Goal: Obtain resource: Obtain resource

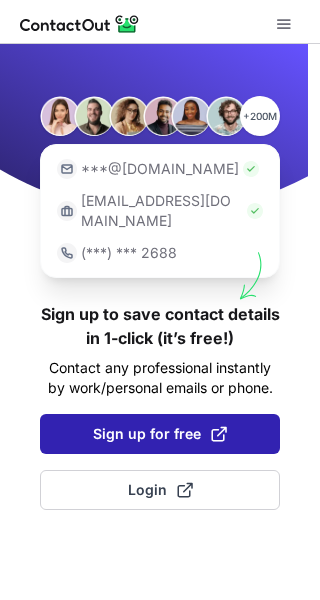
click at [168, 424] on span "Sign up for free" at bounding box center [160, 434] width 134 height 20
click at [156, 424] on span "Sign up for free" at bounding box center [160, 434] width 134 height 20
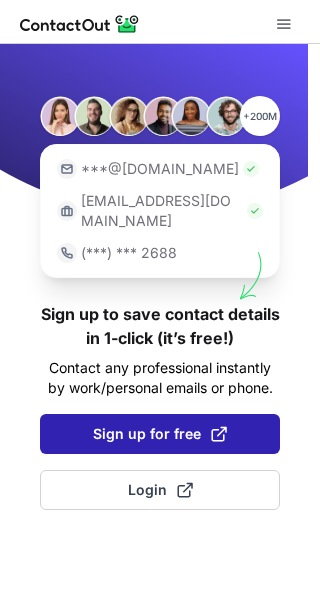
click at [156, 424] on span "Sign up for free" at bounding box center [160, 434] width 134 height 20
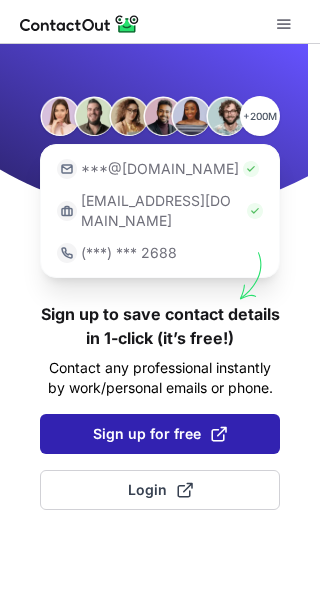
click at [156, 424] on span "Sign up for free" at bounding box center [160, 434] width 134 height 20
click at [94, 414] on button "Sign up for free" at bounding box center [160, 434] width 240 height 40
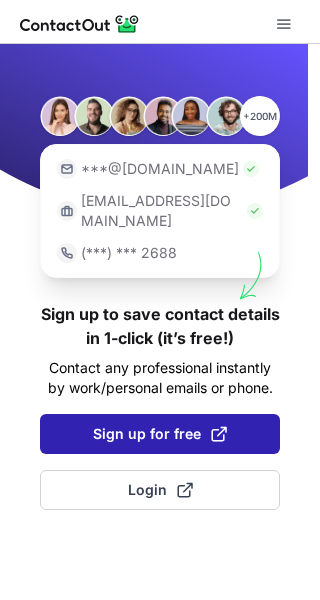
click at [94, 414] on button "Sign up for free" at bounding box center [160, 434] width 240 height 40
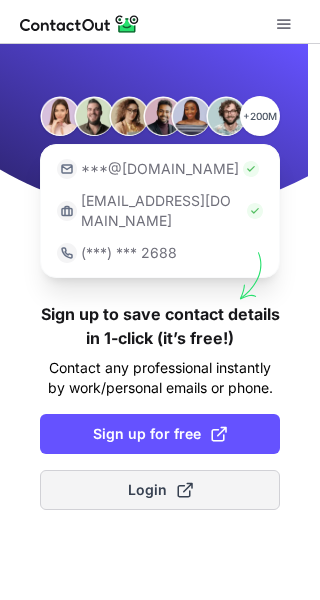
click at [98, 475] on button "Login" at bounding box center [160, 490] width 240 height 40
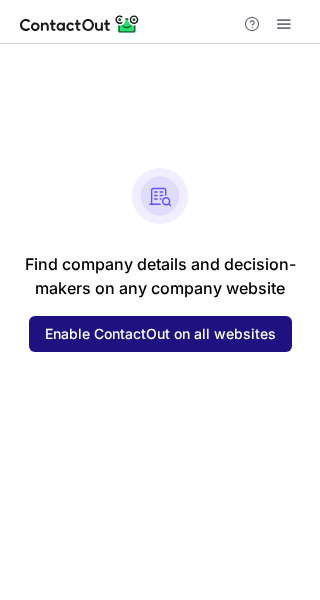
click at [134, 332] on span "Enable ContactOut on all websites" at bounding box center [160, 334] width 231 height 16
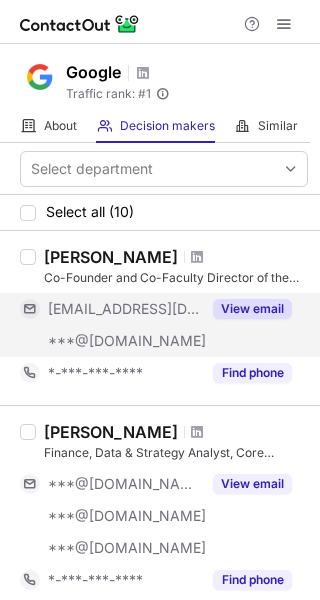
click at [239, 314] on button "View email" at bounding box center [252, 309] width 79 height 20
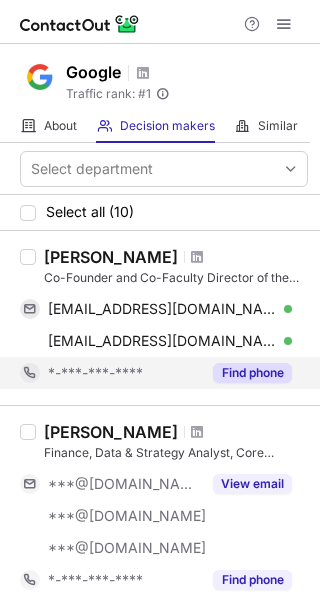
click at [232, 375] on button "Find phone" at bounding box center [252, 373] width 79 height 20
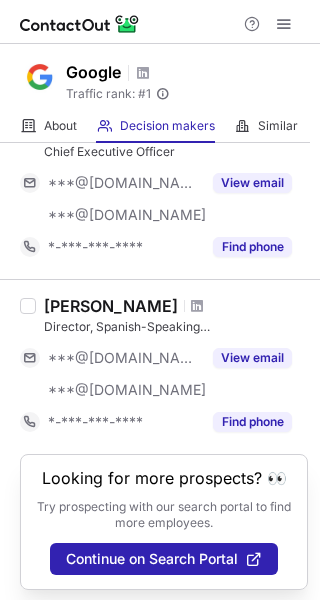
scroll to position [1563, 0]
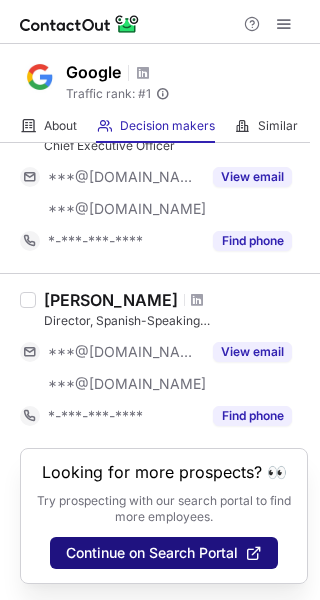
click at [197, 560] on span "Continue on Search Portal" at bounding box center [152, 553] width 172 height 16
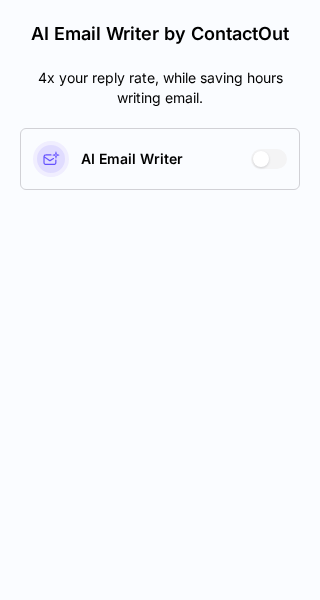
click at [261, 159] on div at bounding box center [261, 159] width 16 height 16
